Goal: Task Accomplishment & Management: Manage account settings

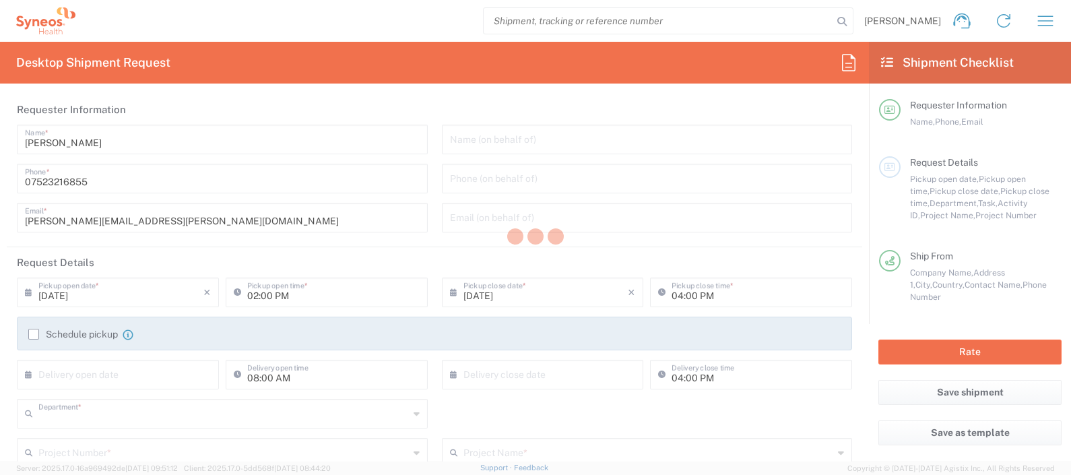
type input "8350"
type input "England"
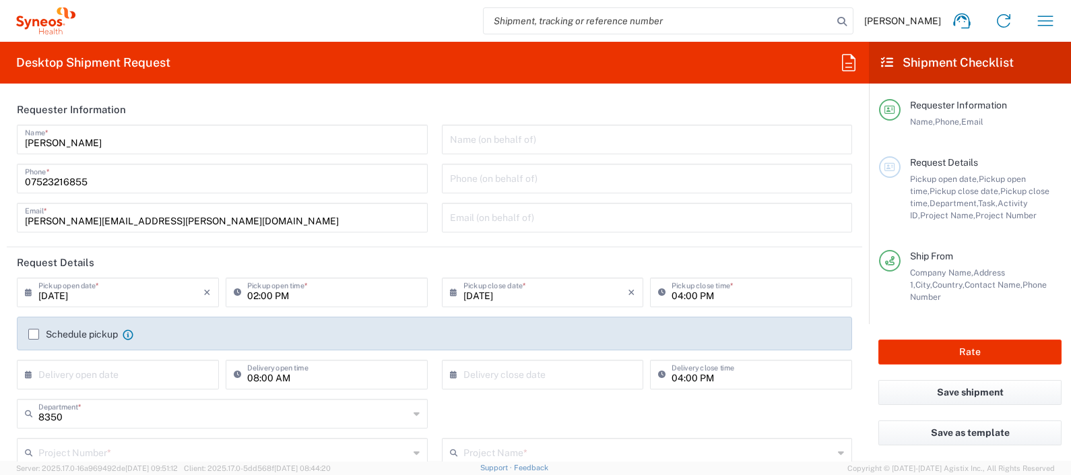
type input "[GEOGRAPHIC_DATA]"
type input "Syneos Health UK Limited"
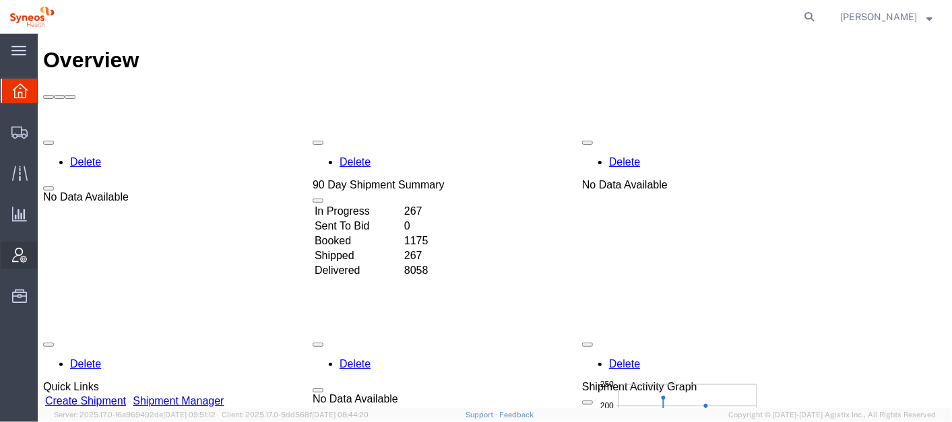
click at [46, 253] on span "Account Admin" at bounding box center [41, 255] width 9 height 27
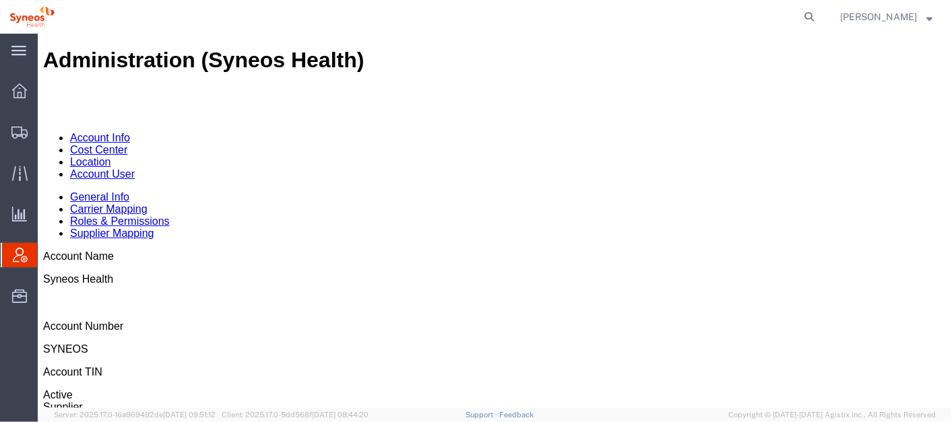
click at [134, 168] on link "Account User" at bounding box center [101, 173] width 65 height 11
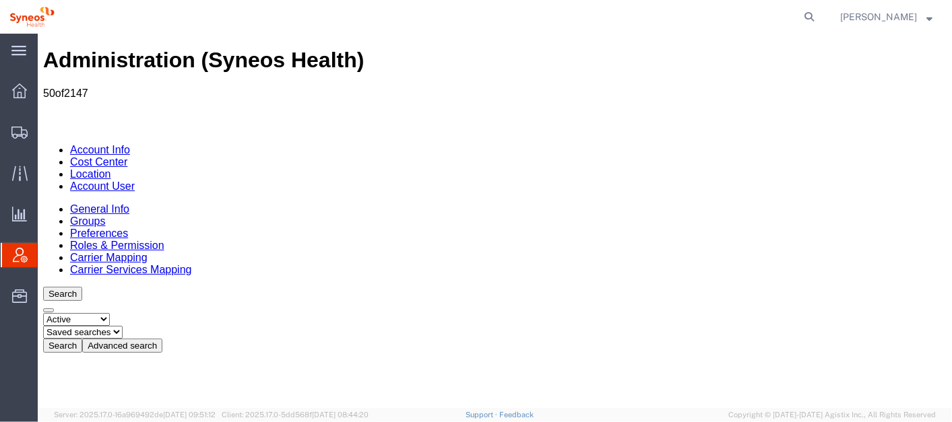
click at [162, 338] on button "Advanced search" at bounding box center [122, 345] width 80 height 14
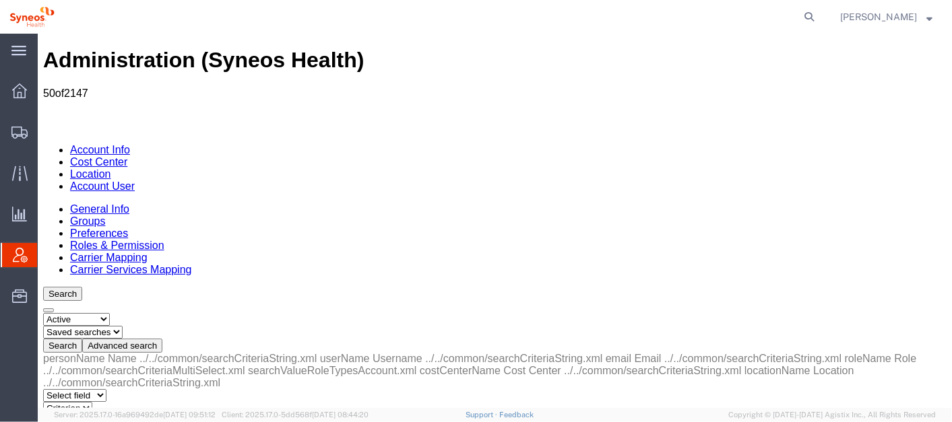
select select "email"
select select "is"
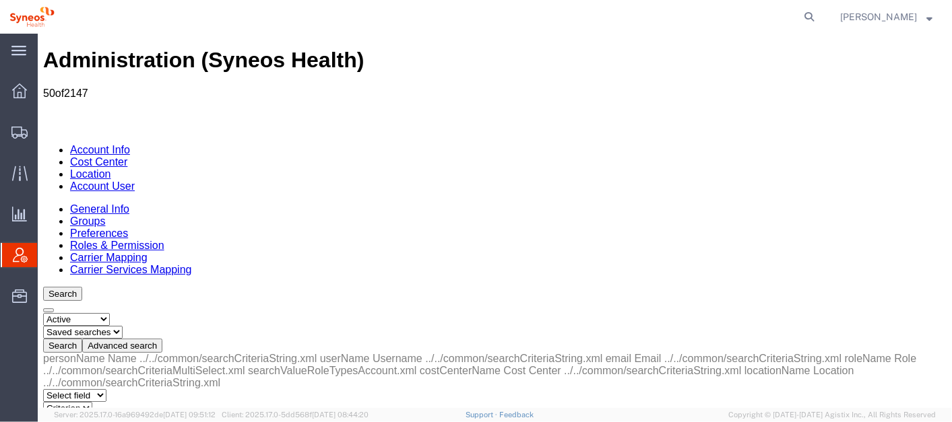
paste input "patrick.young@syneoshealth.com"
type input "patrick.young@syneoshealth.com"
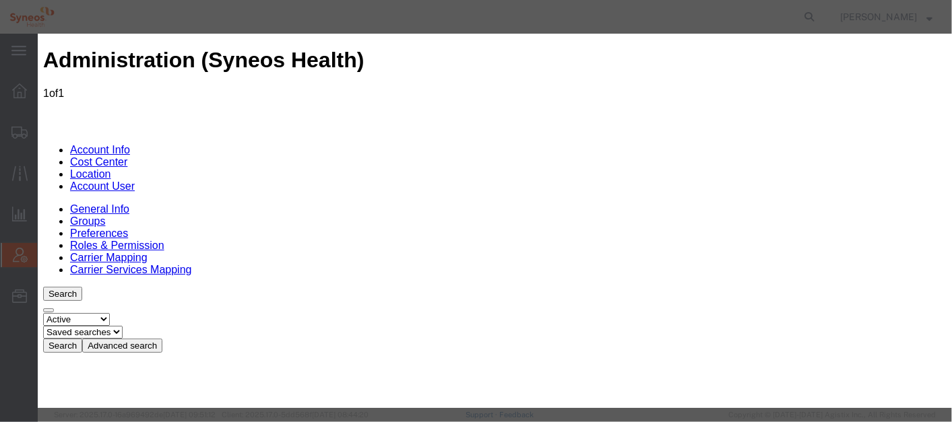
scroll to position [84, 0]
select select "COSTCENTER"
type input "3211"
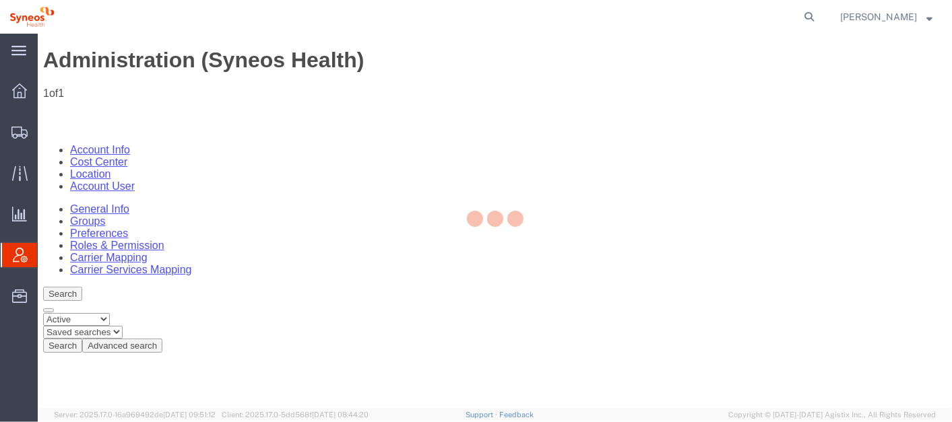
scroll to position [75, 0]
